Goal: Transaction & Acquisition: Purchase product/service

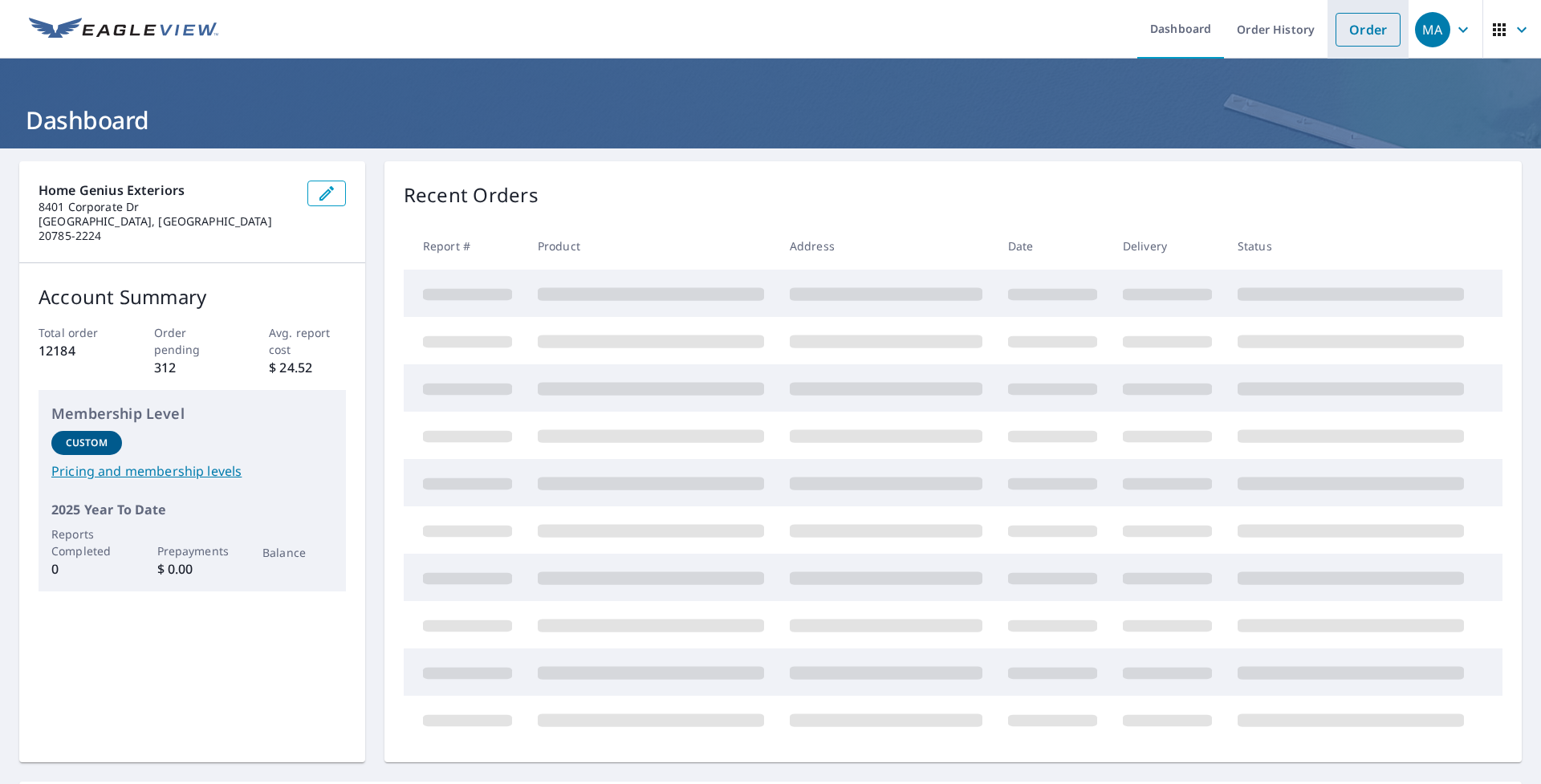
click at [1358, 34] on link "Order" at bounding box center [1368, 30] width 65 height 34
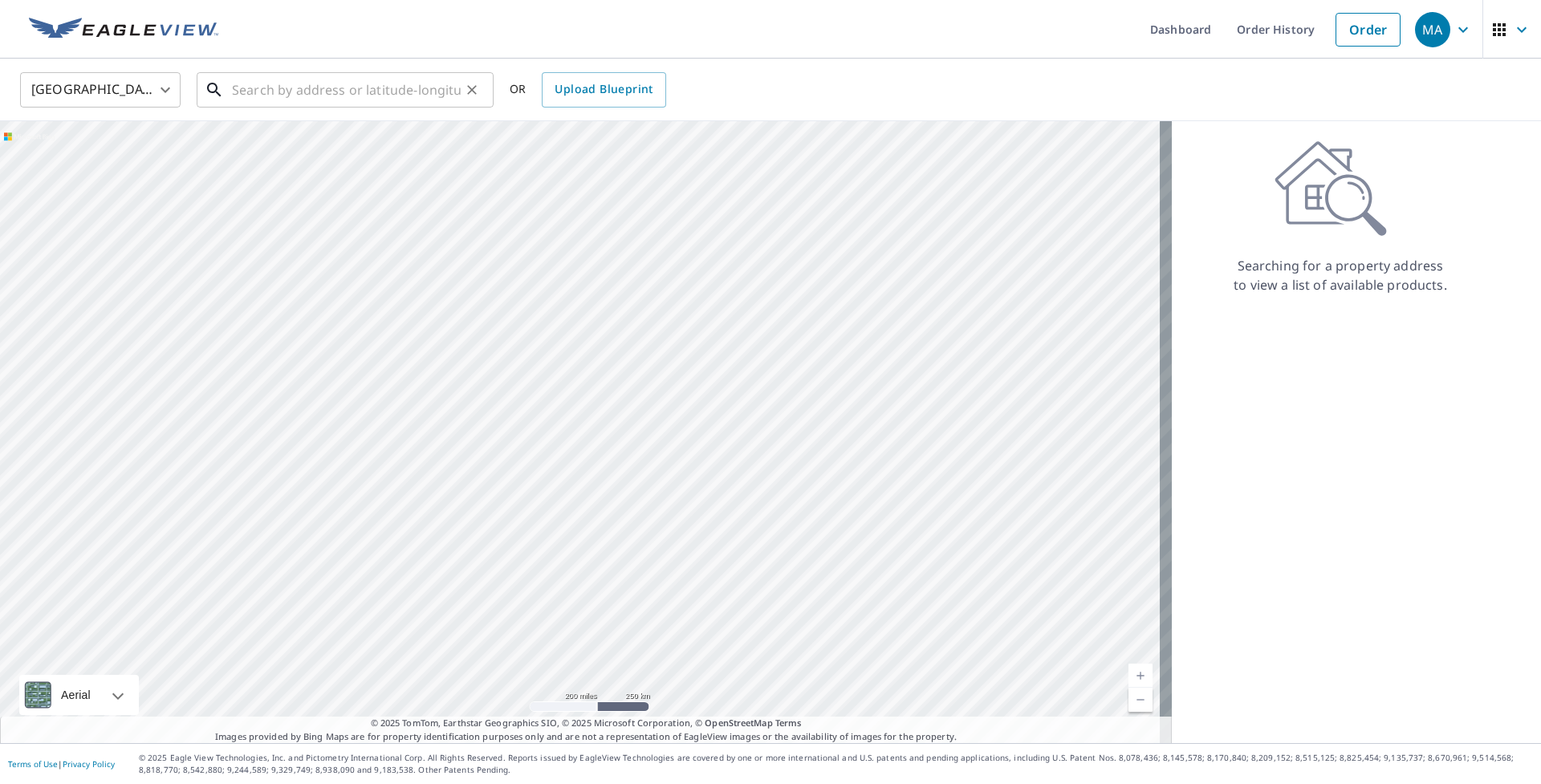
click at [333, 85] on input "text" at bounding box center [346, 89] width 229 height 45
paste input "[STREET_ADDRESS][PERSON_NAME]"
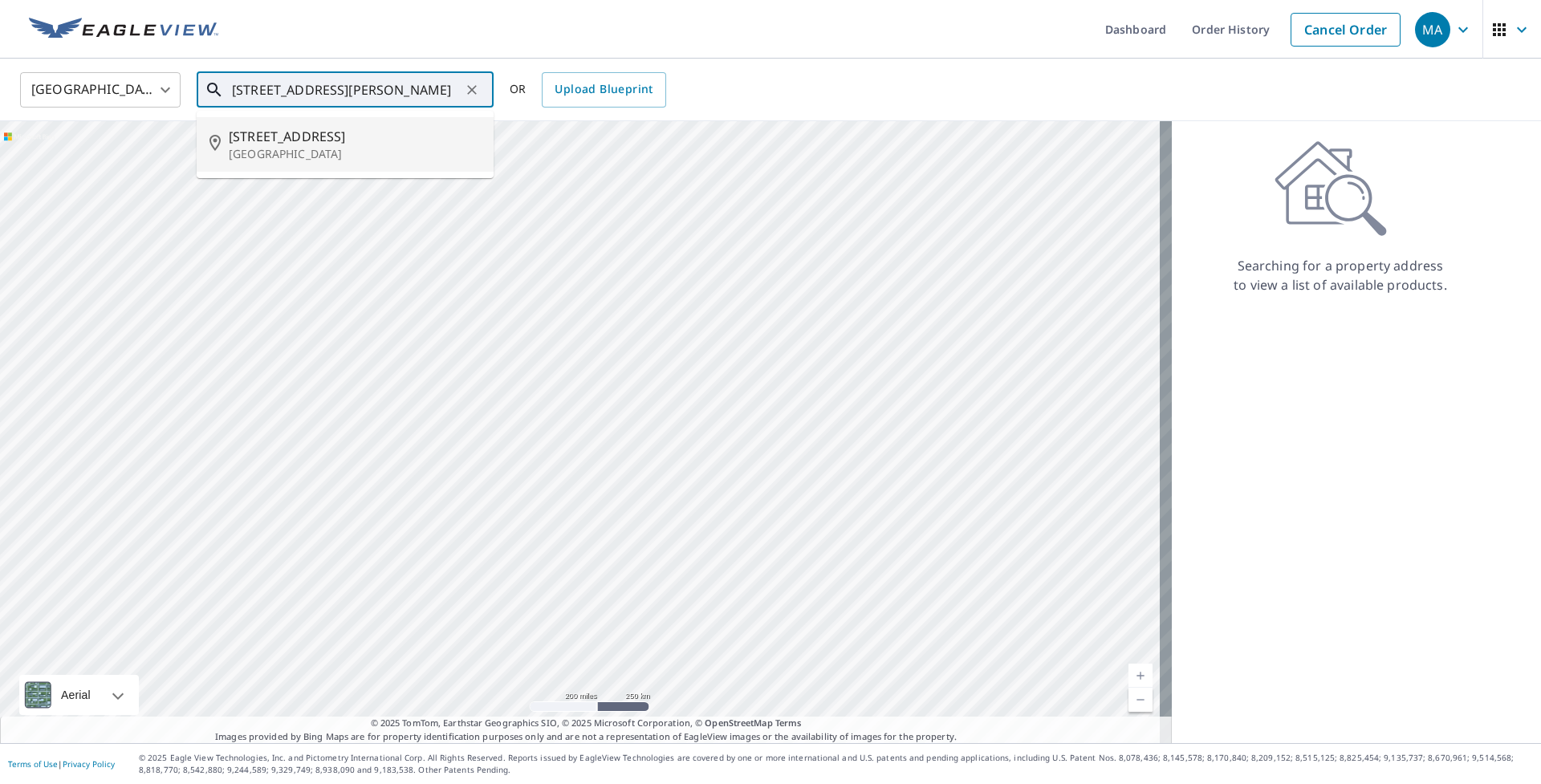
click at [402, 143] on span "[STREET_ADDRESS]" at bounding box center [354, 136] width 252 height 19
type input "[STREET_ADDRESS][PERSON_NAME]"
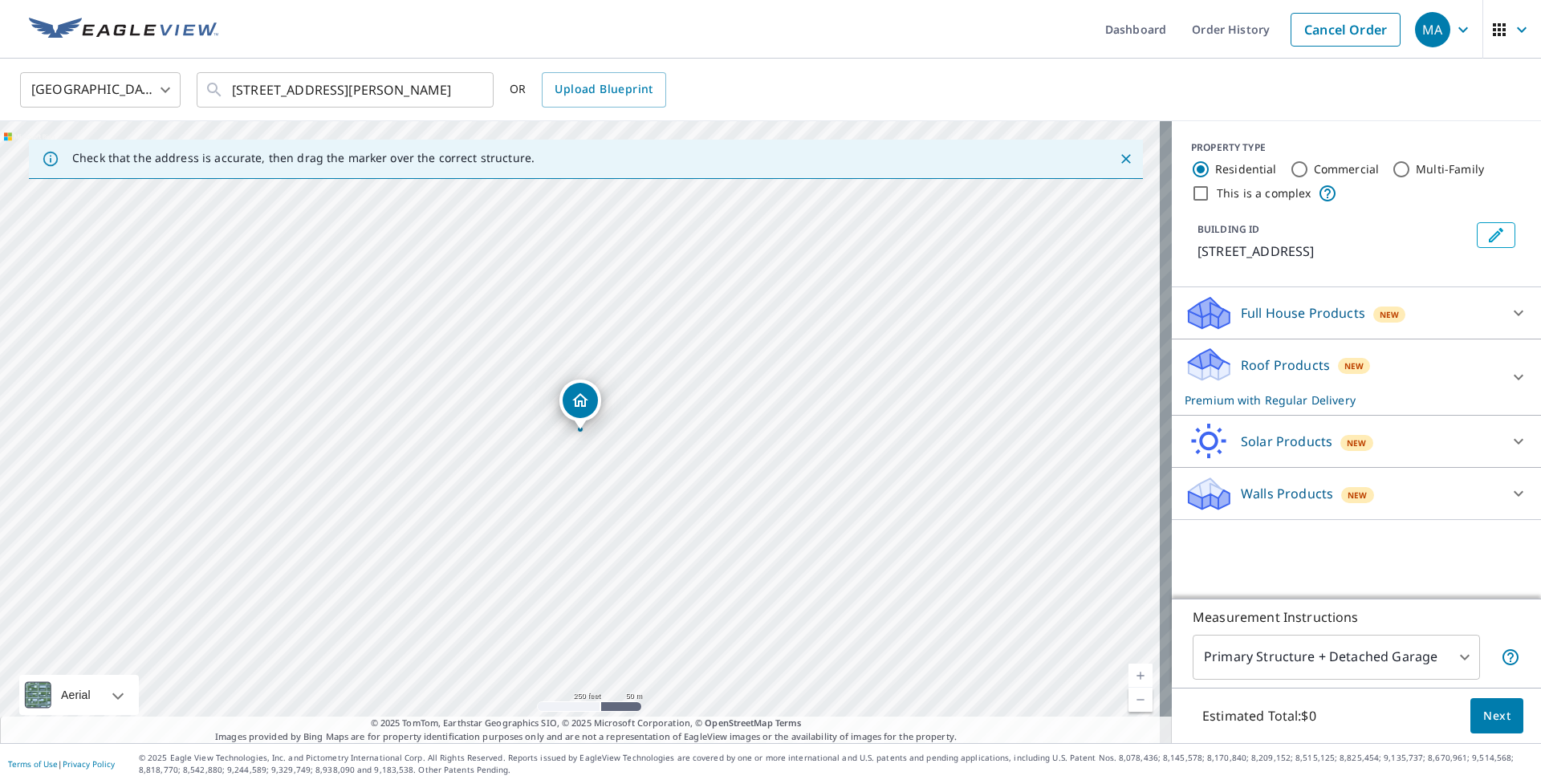
click at [1306, 375] on p "Roof Products" at bounding box center [1286, 365] width 89 height 19
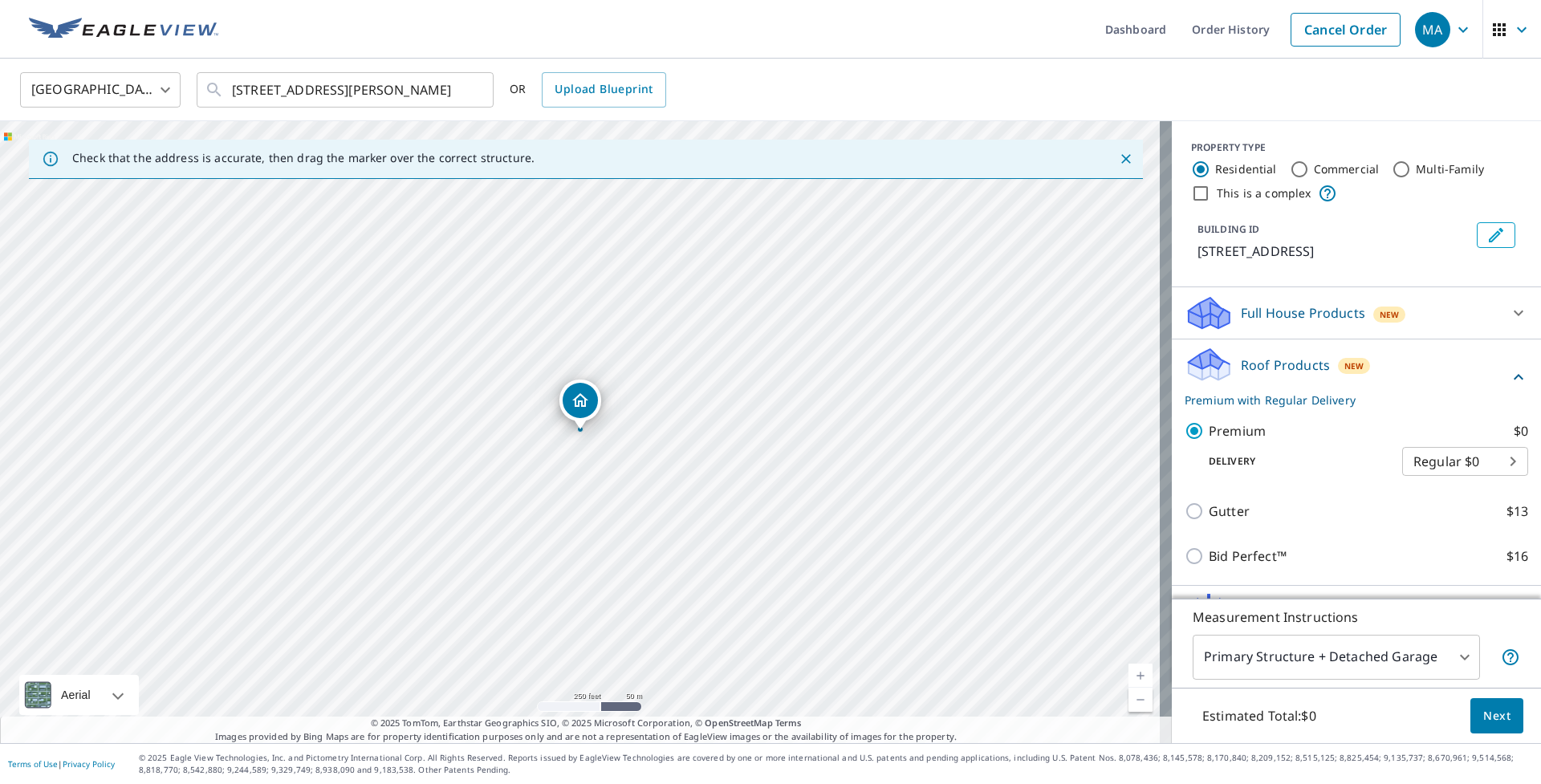
click at [1330, 647] on body "MA MA Dashboard Order History Cancel Order MA [GEOGRAPHIC_DATA] [GEOGRAPHIC_DAT…" at bounding box center [770, 392] width 1541 height 784
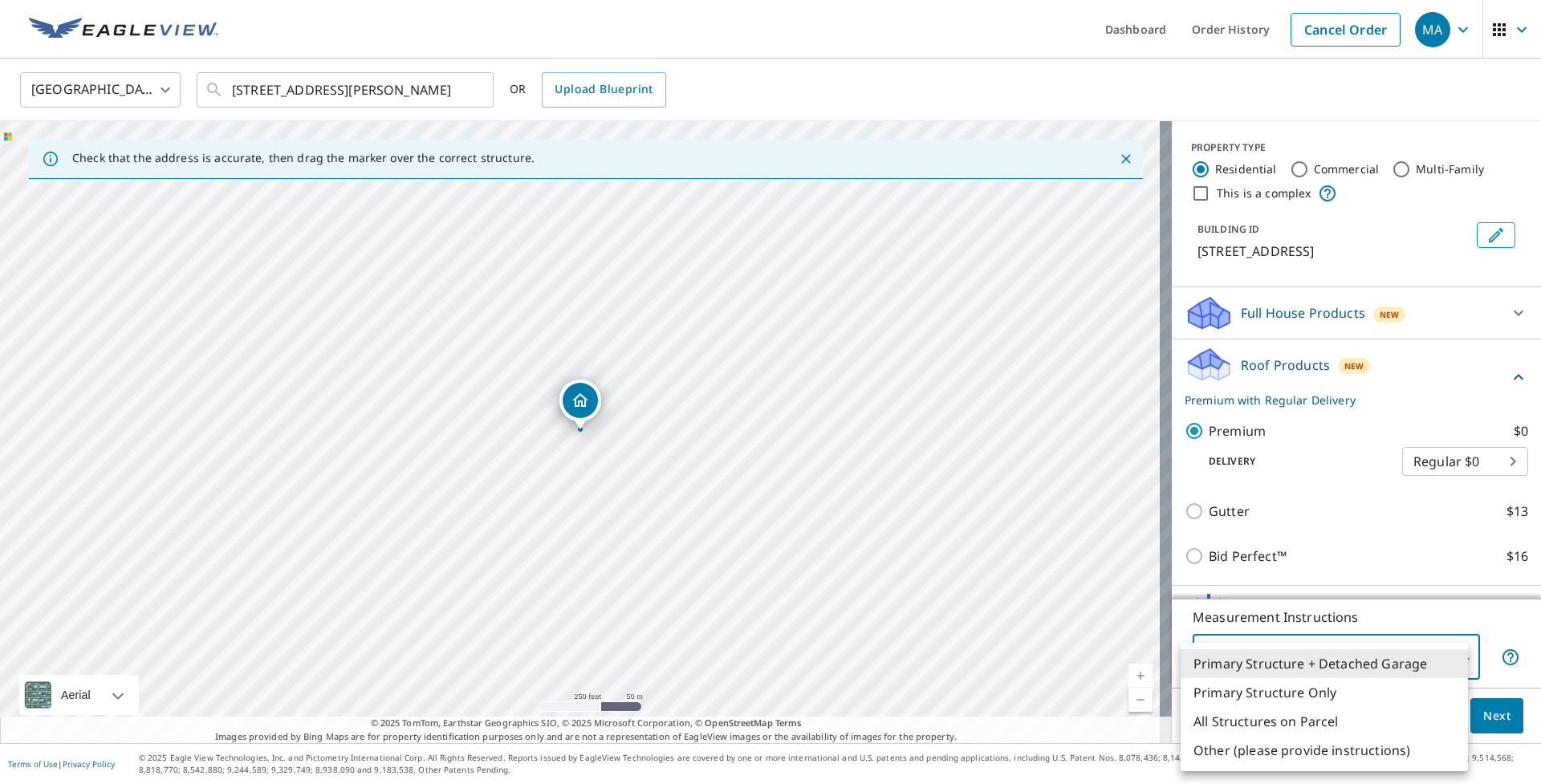
click at [1304, 684] on li "Primary Structure Only" at bounding box center [1324, 692] width 287 height 29
type input "2"
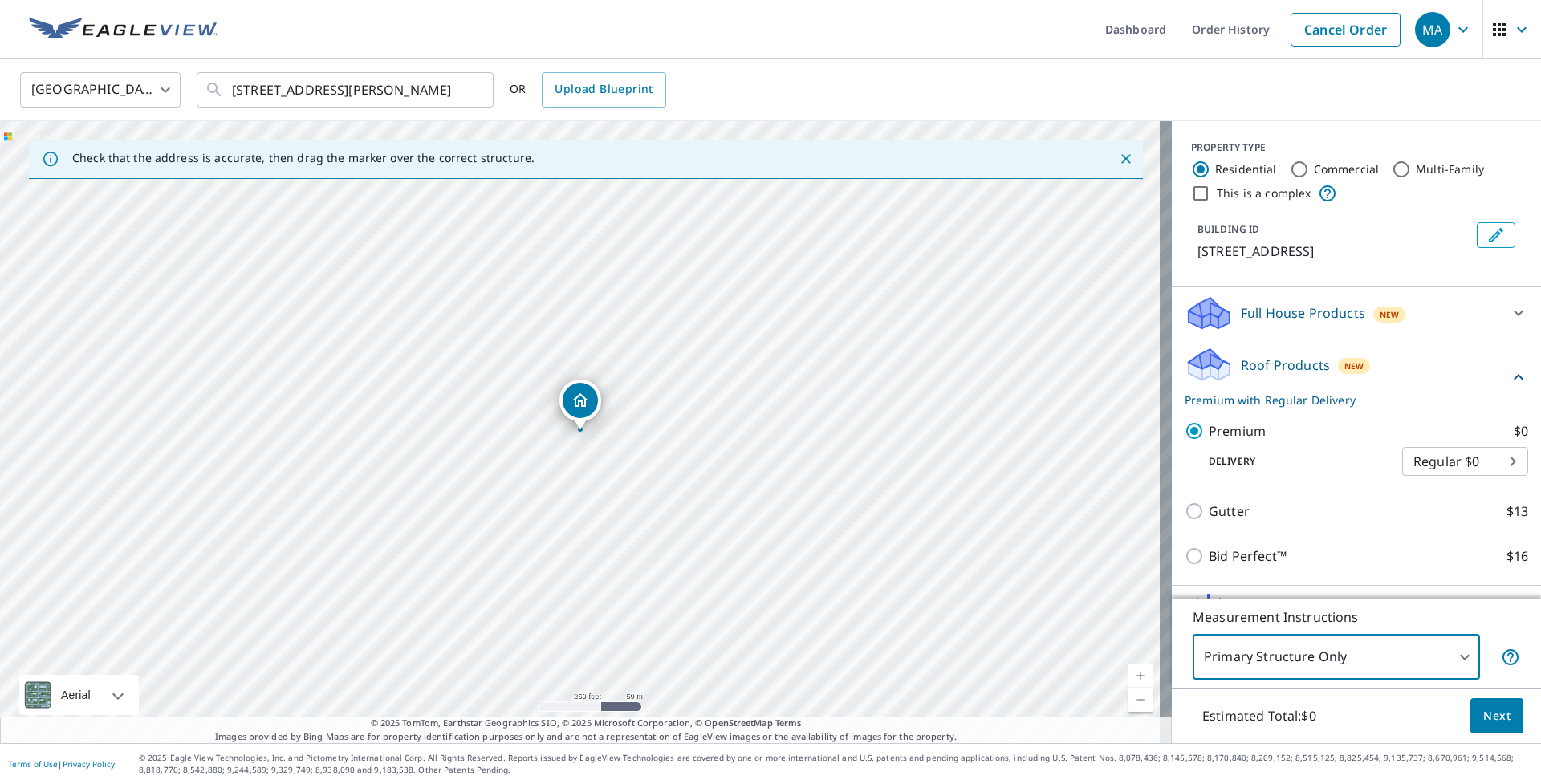
click at [1483, 722] on span "Next" at bounding box center [1497, 716] width 28 height 20
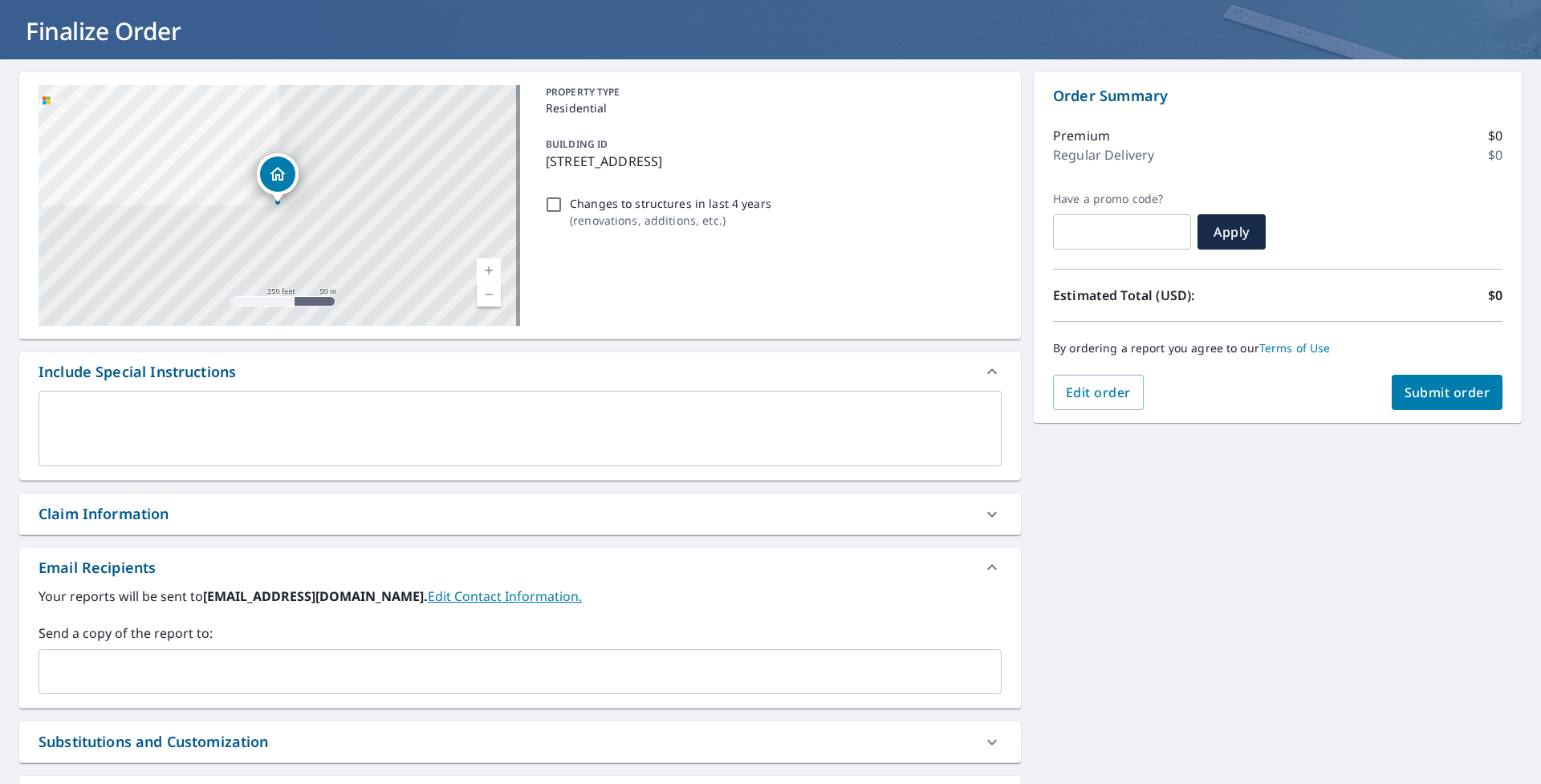
scroll to position [221, 0]
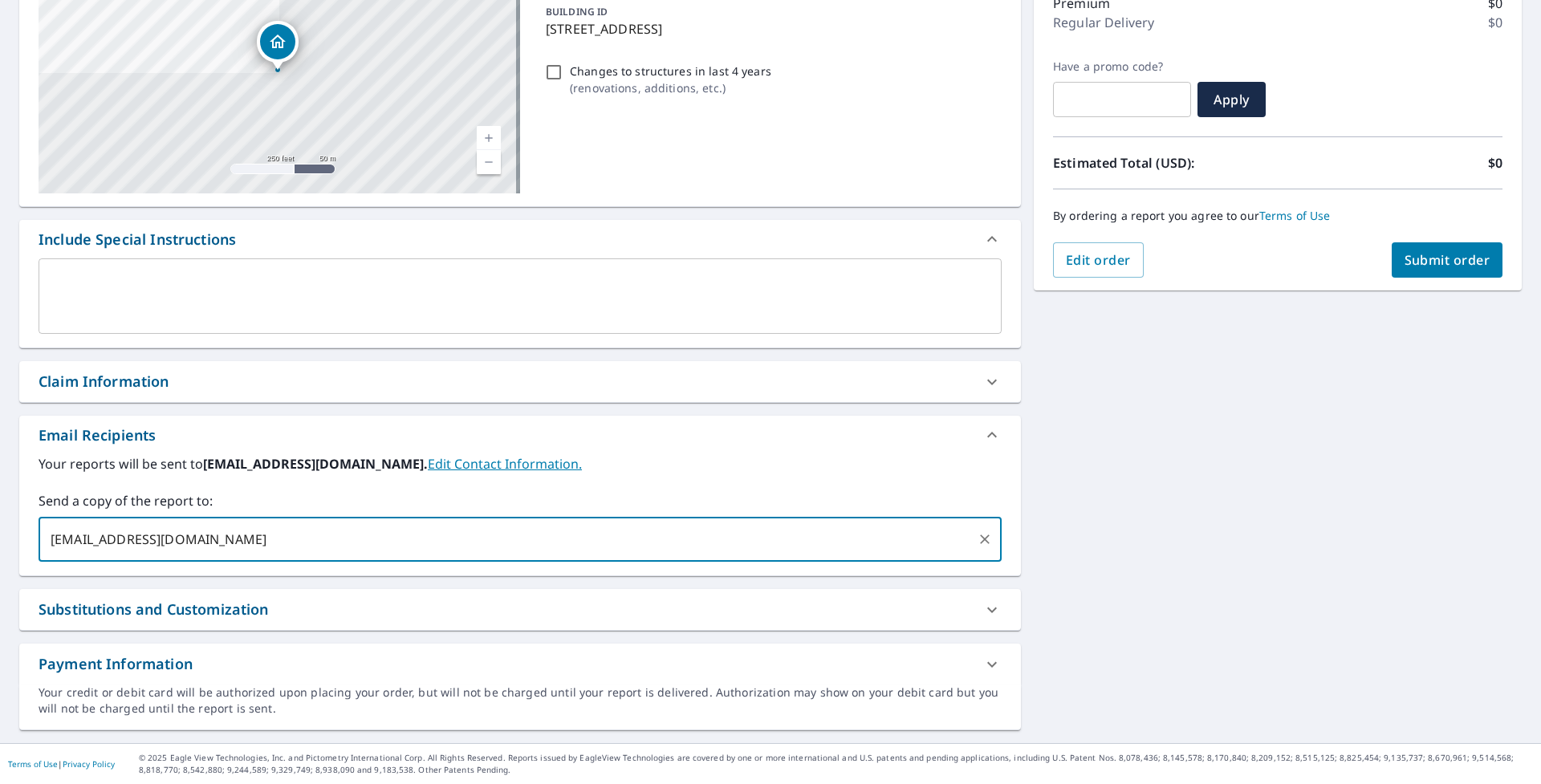
type input "[EMAIL_ADDRESS][DOMAIN_NAME]"
checkbox input "true"
type input "[EMAIL_ADDRESS][DOMAIN_NAME]"
checkbox input "true"
type input "[DOMAIN_NAME]"
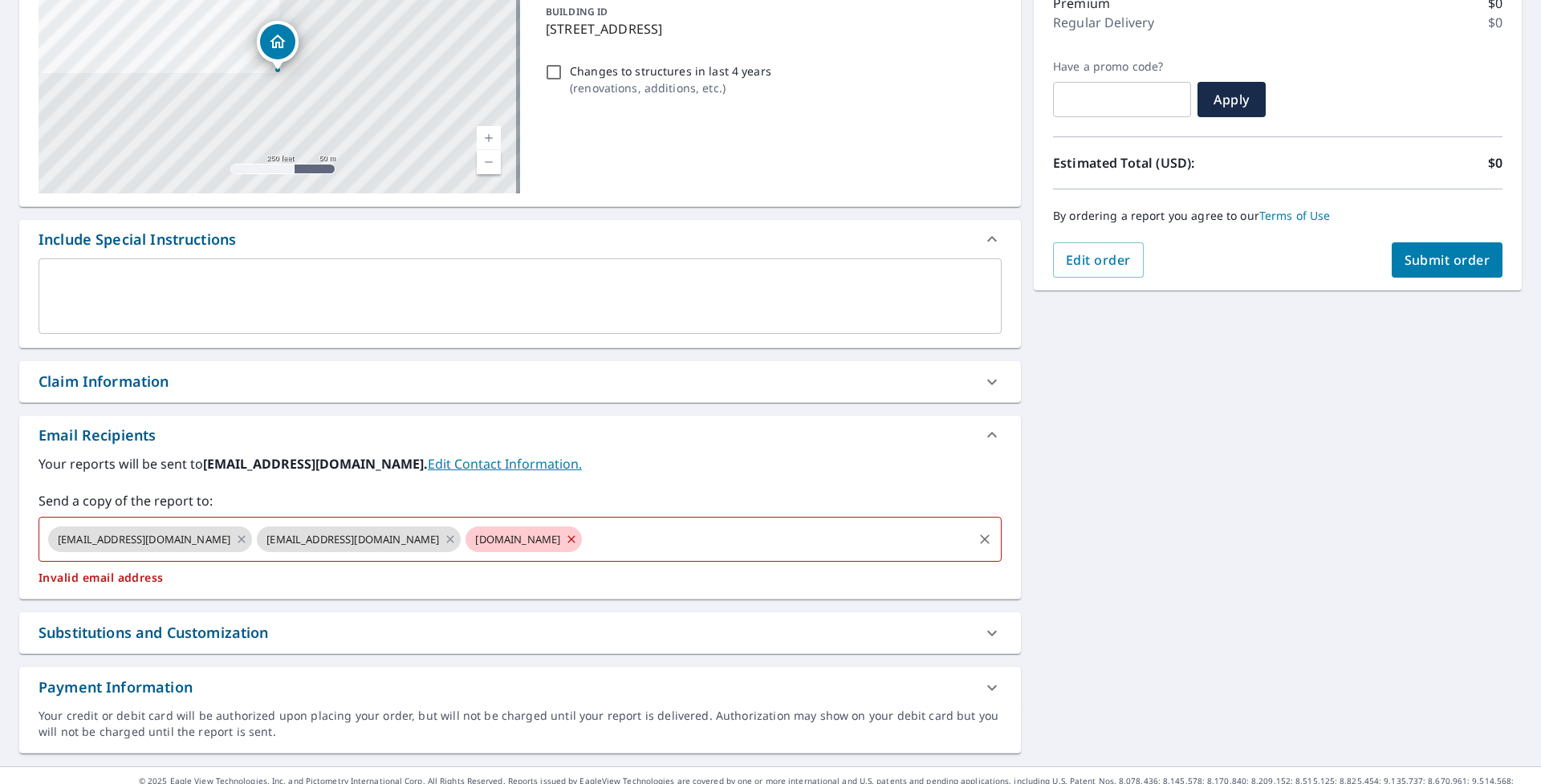
checkbox input "true"
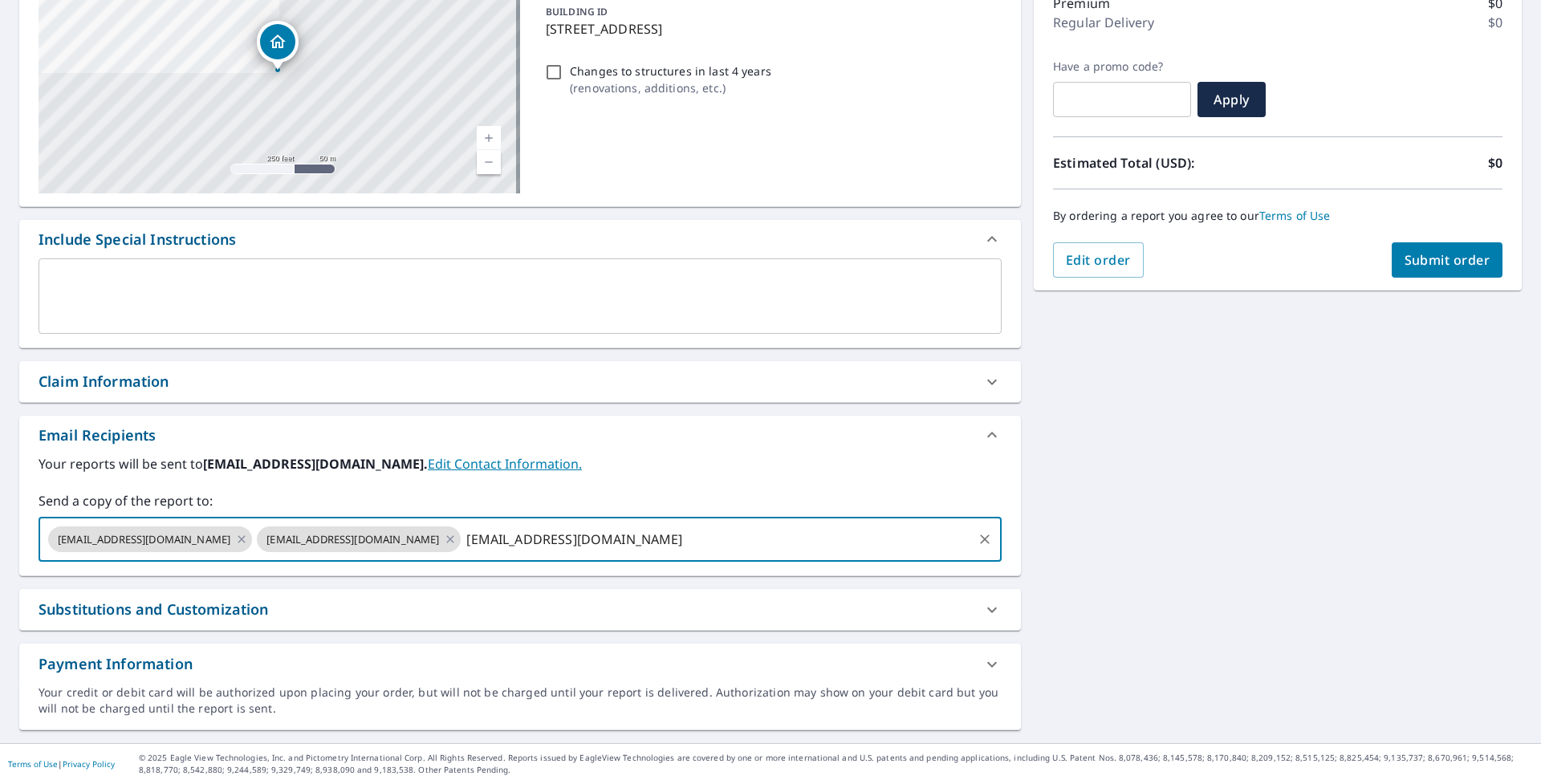
type input "[EMAIL_ADDRESS][DOMAIN_NAME]"
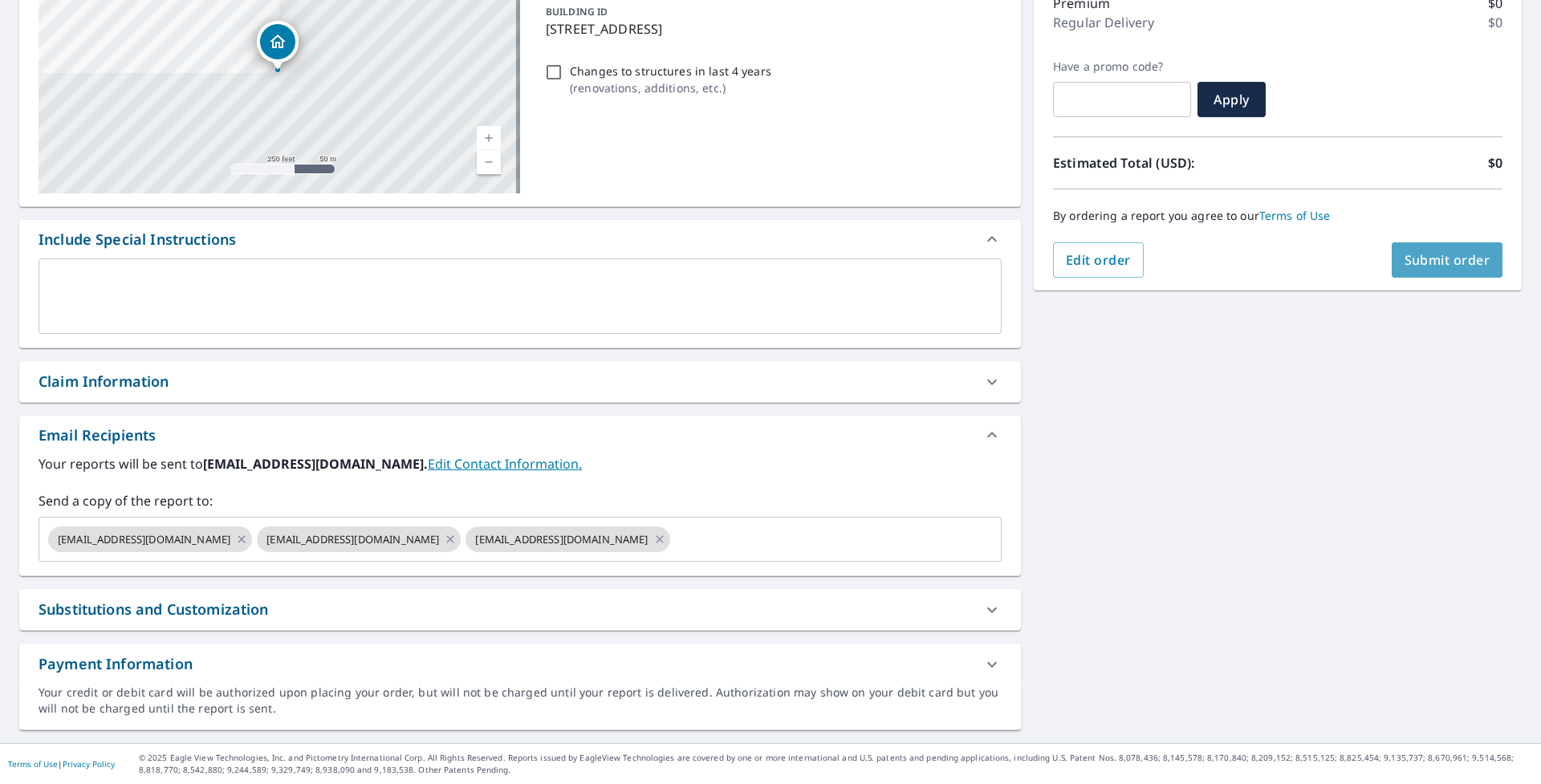
click at [1437, 276] on button "Submit order" at bounding box center [1448, 260] width 112 height 36
checkbox input "true"
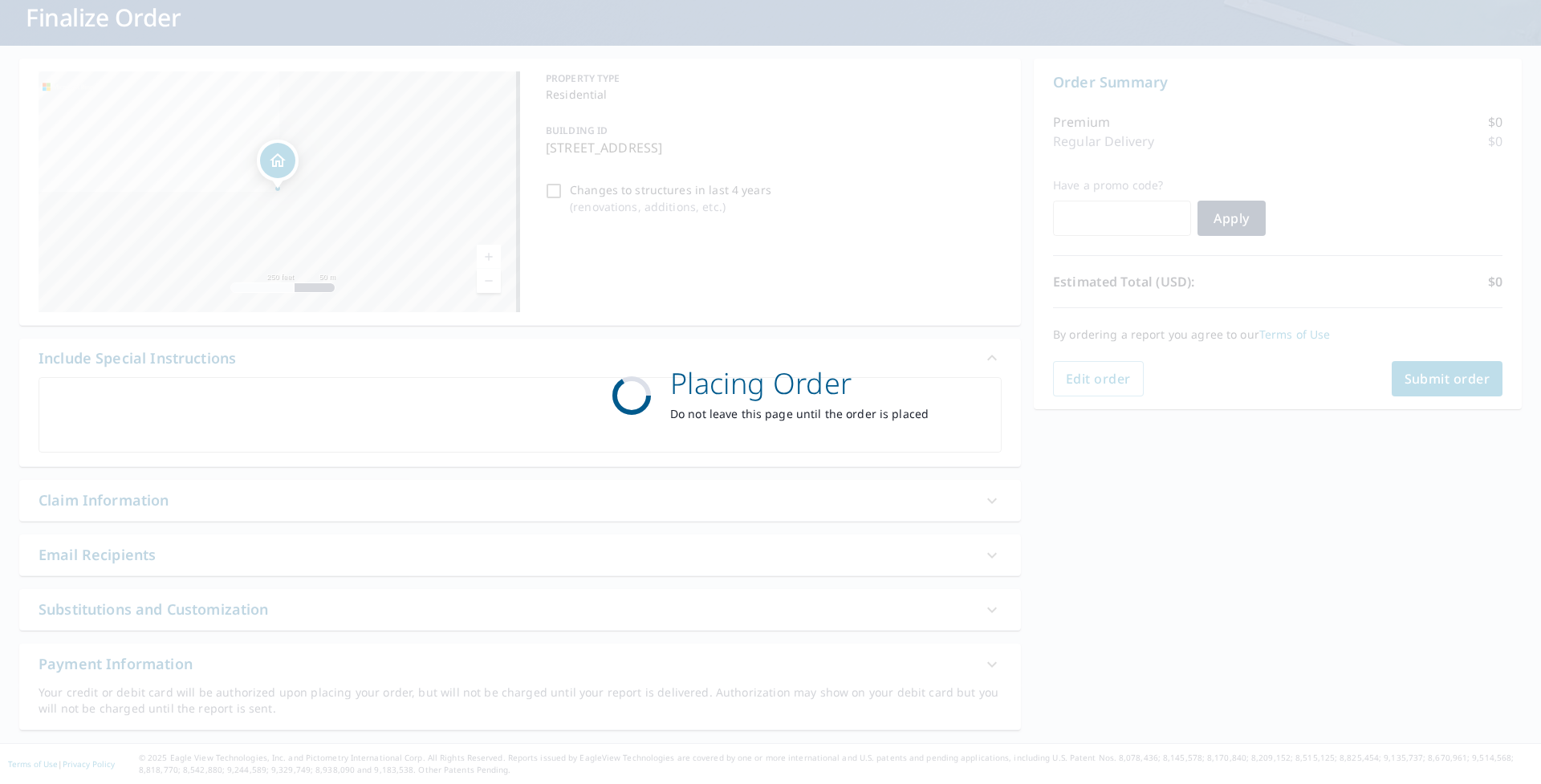
scroll to position [103, 0]
